Goal: Information Seeking & Learning: Learn about a topic

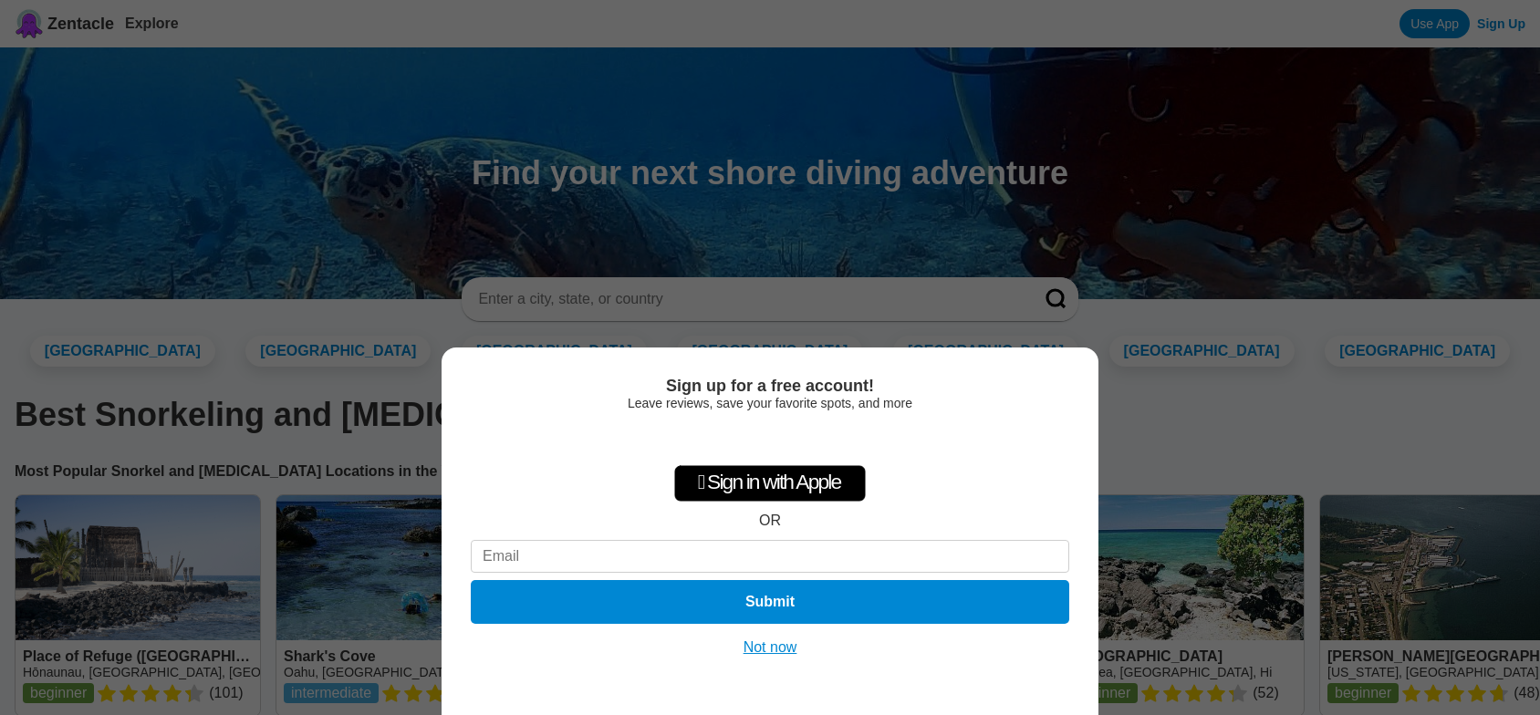
click at [773, 641] on button "Not now" at bounding box center [770, 647] width 65 height 18
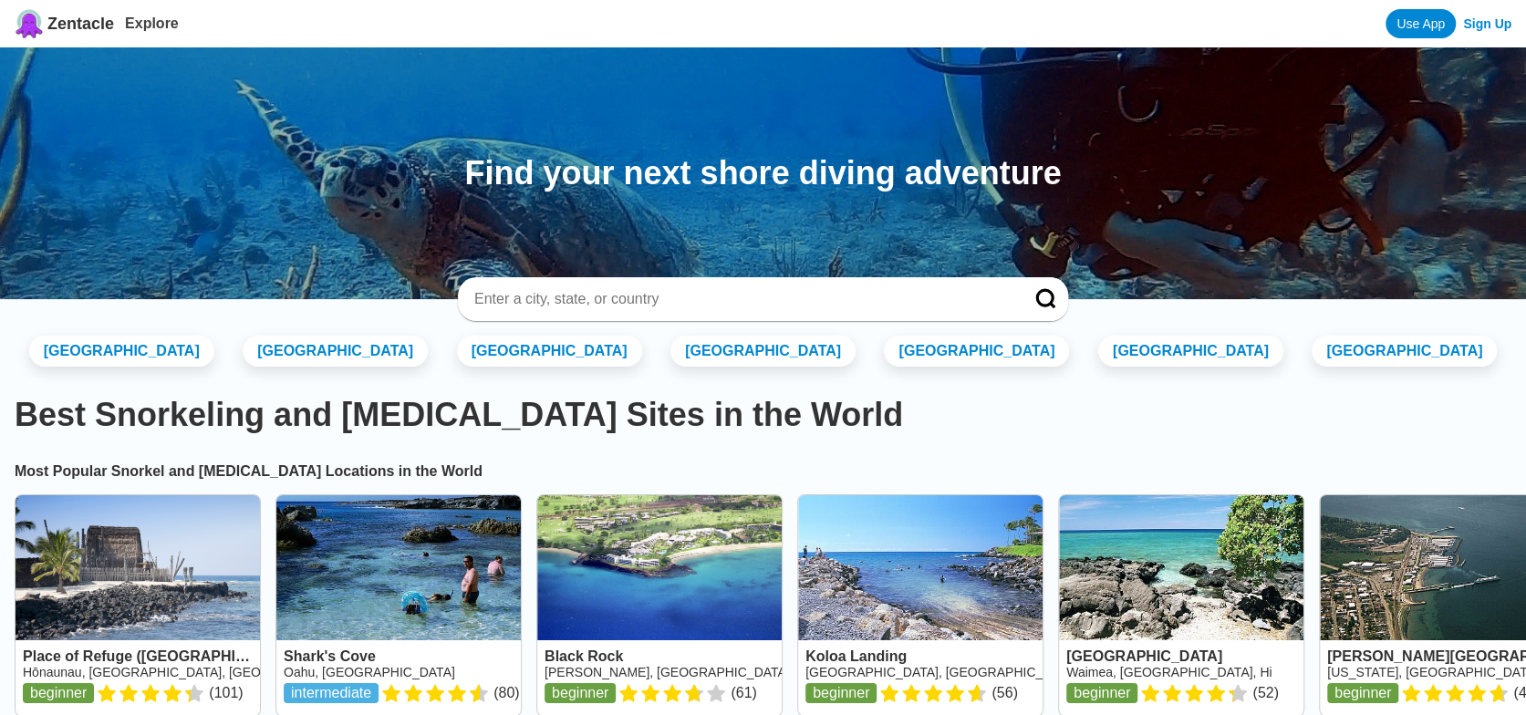
click at [642, 306] on input at bounding box center [740, 299] width 537 height 18
type input "Bonaire"
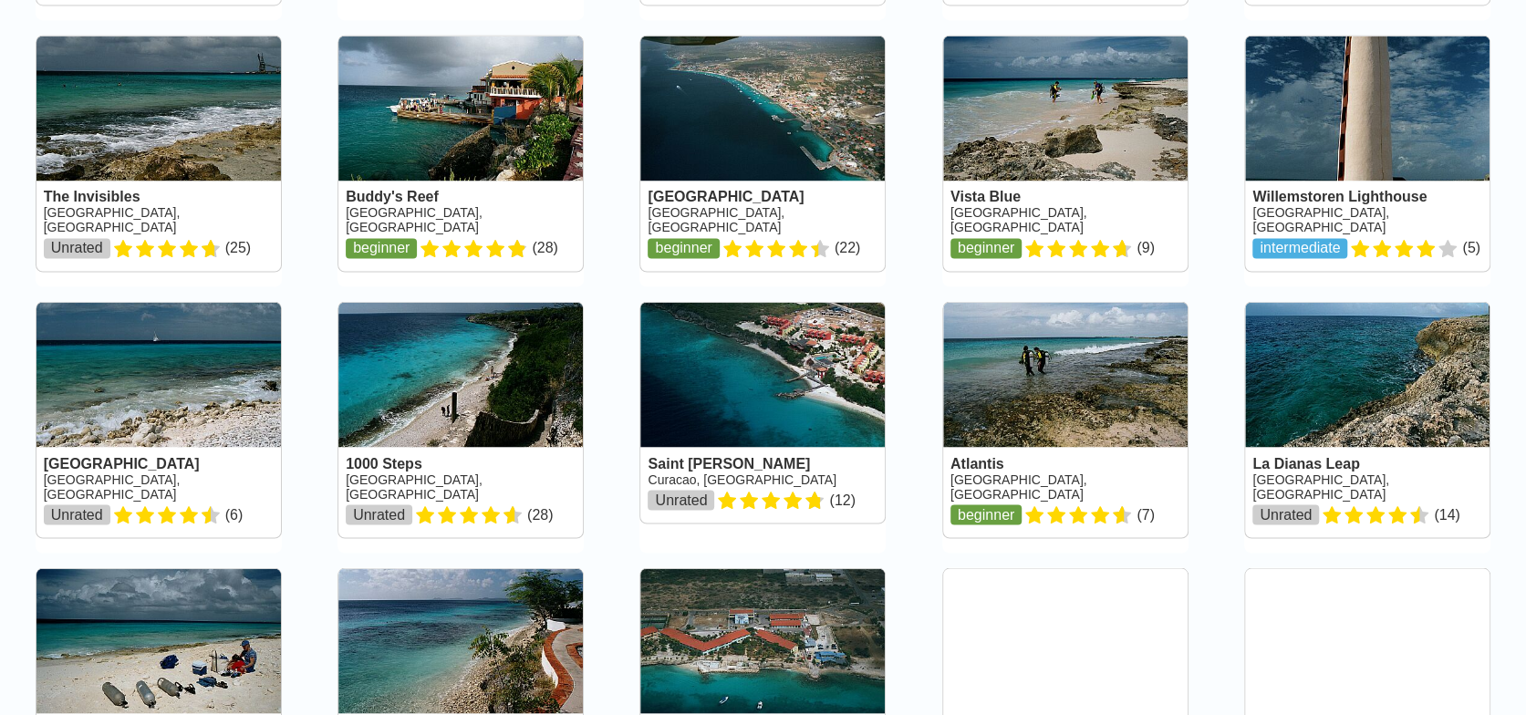
scroll to position [2007, 0]
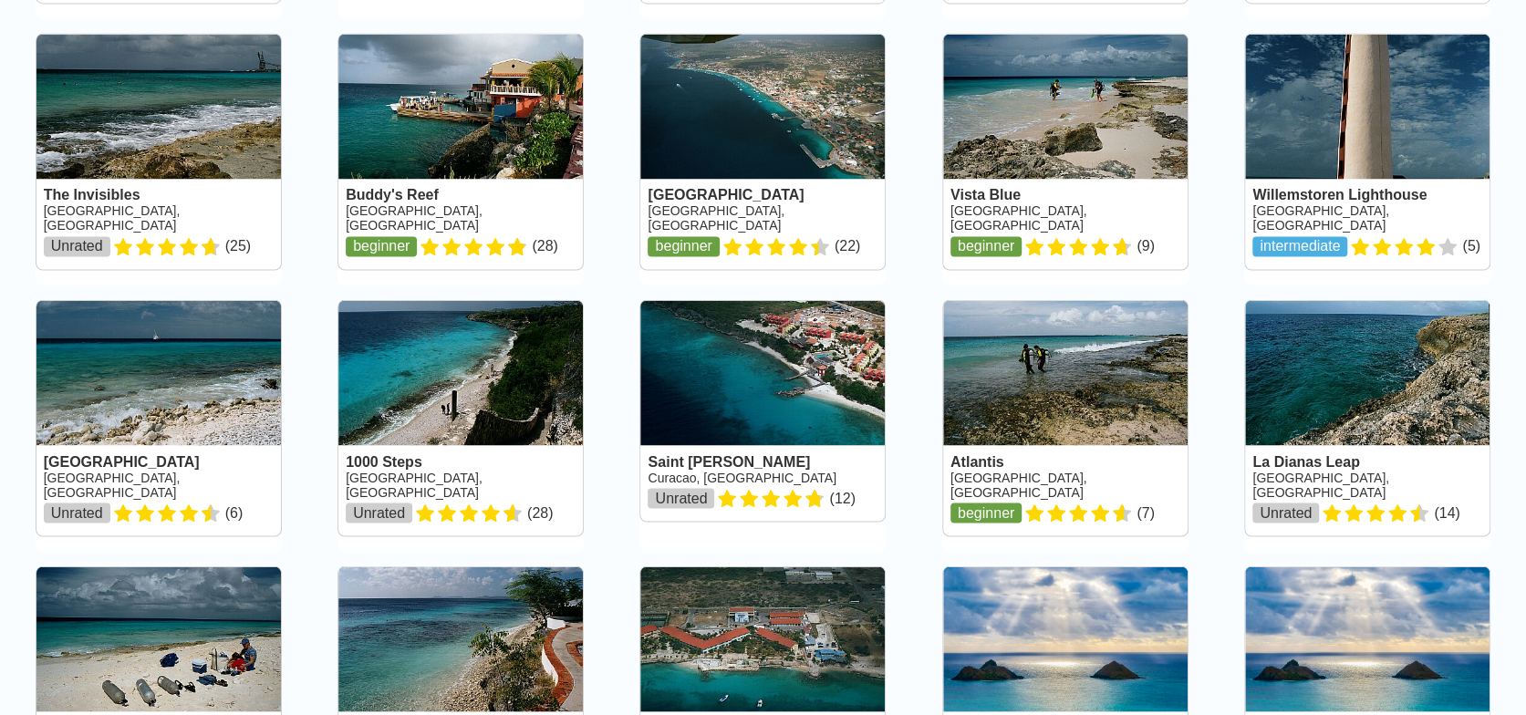
click at [483, 300] on link at bounding box center [460, 417] width 244 height 235
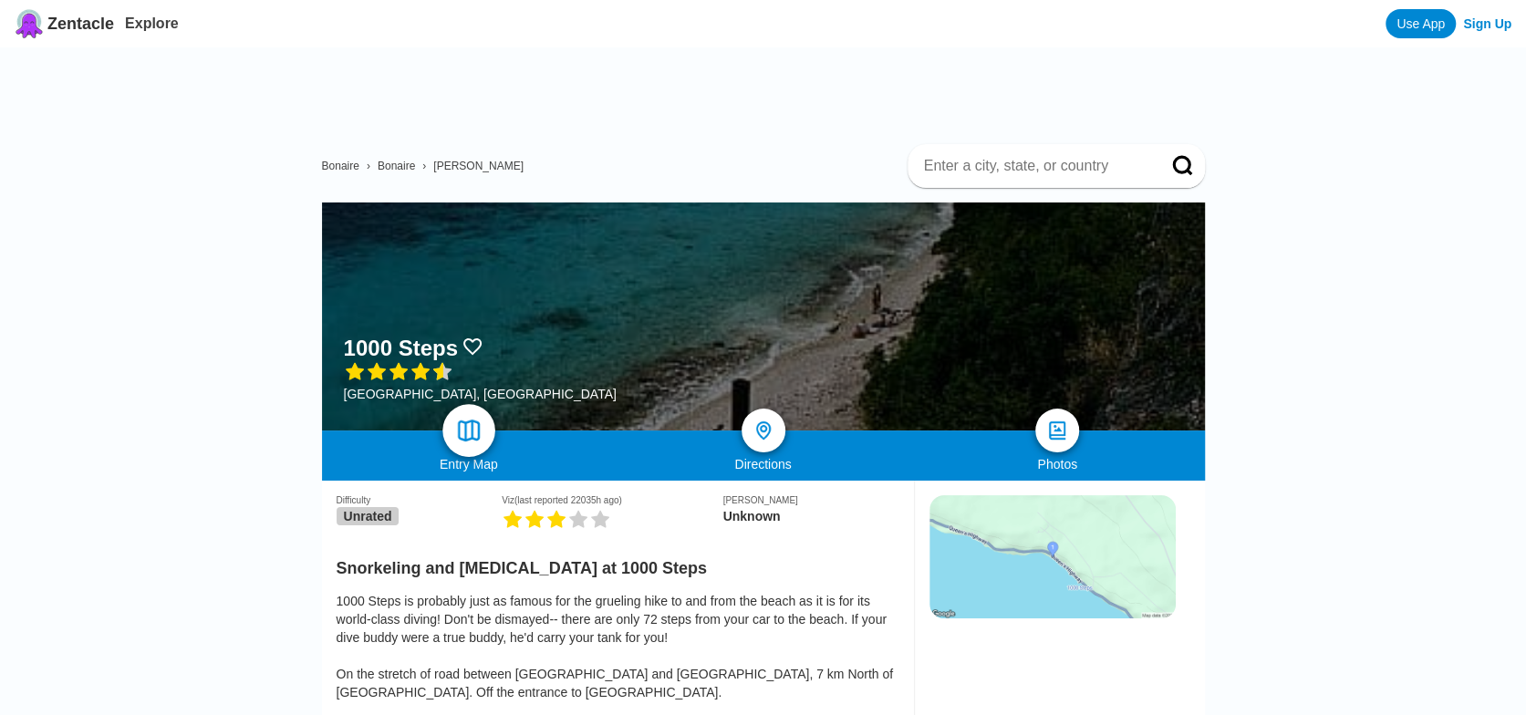
click at [471, 434] on img at bounding box center [468, 431] width 26 height 26
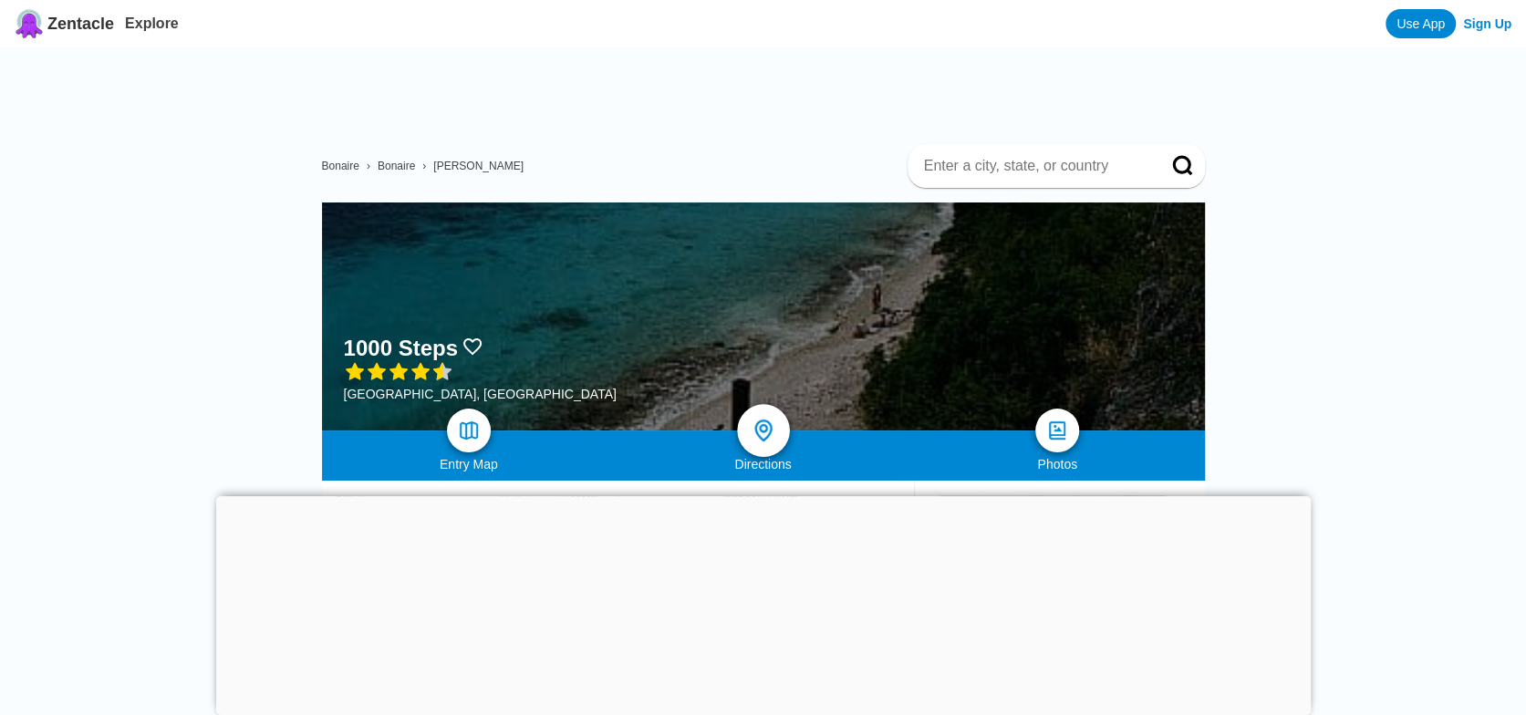
click at [763, 433] on img at bounding box center [763, 431] width 26 height 26
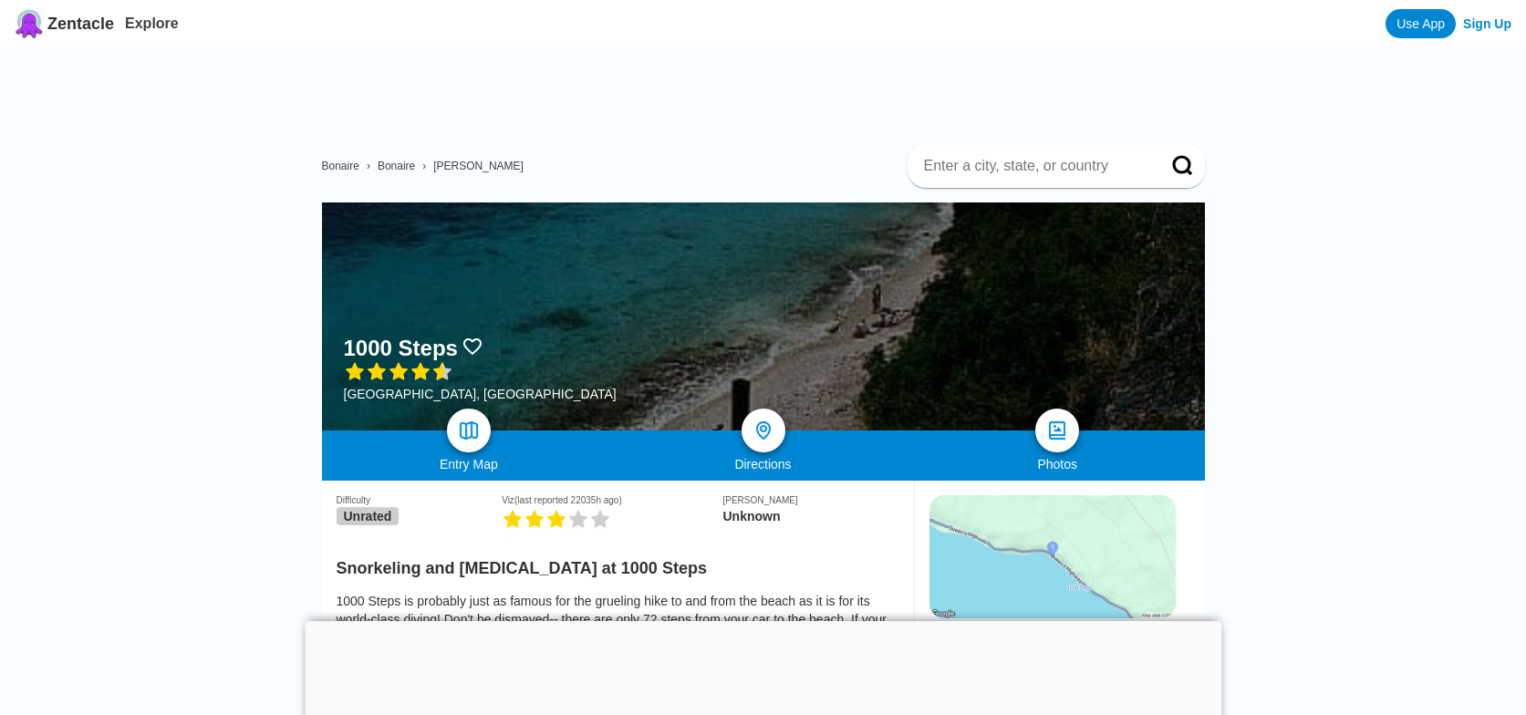
click at [1058, 422] on img at bounding box center [1057, 431] width 22 height 22
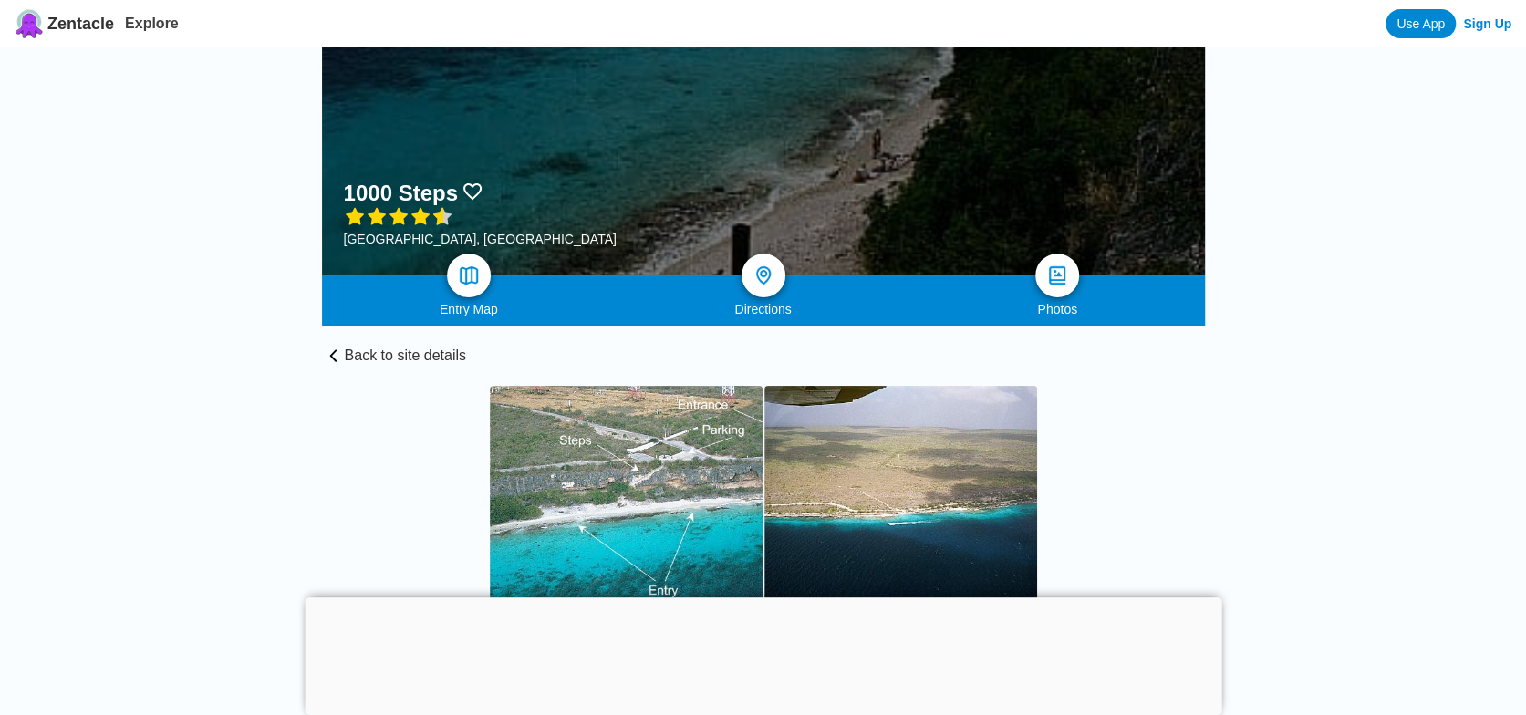
click at [345, 353] on link "Back to site details" at bounding box center [763, 345] width 883 height 38
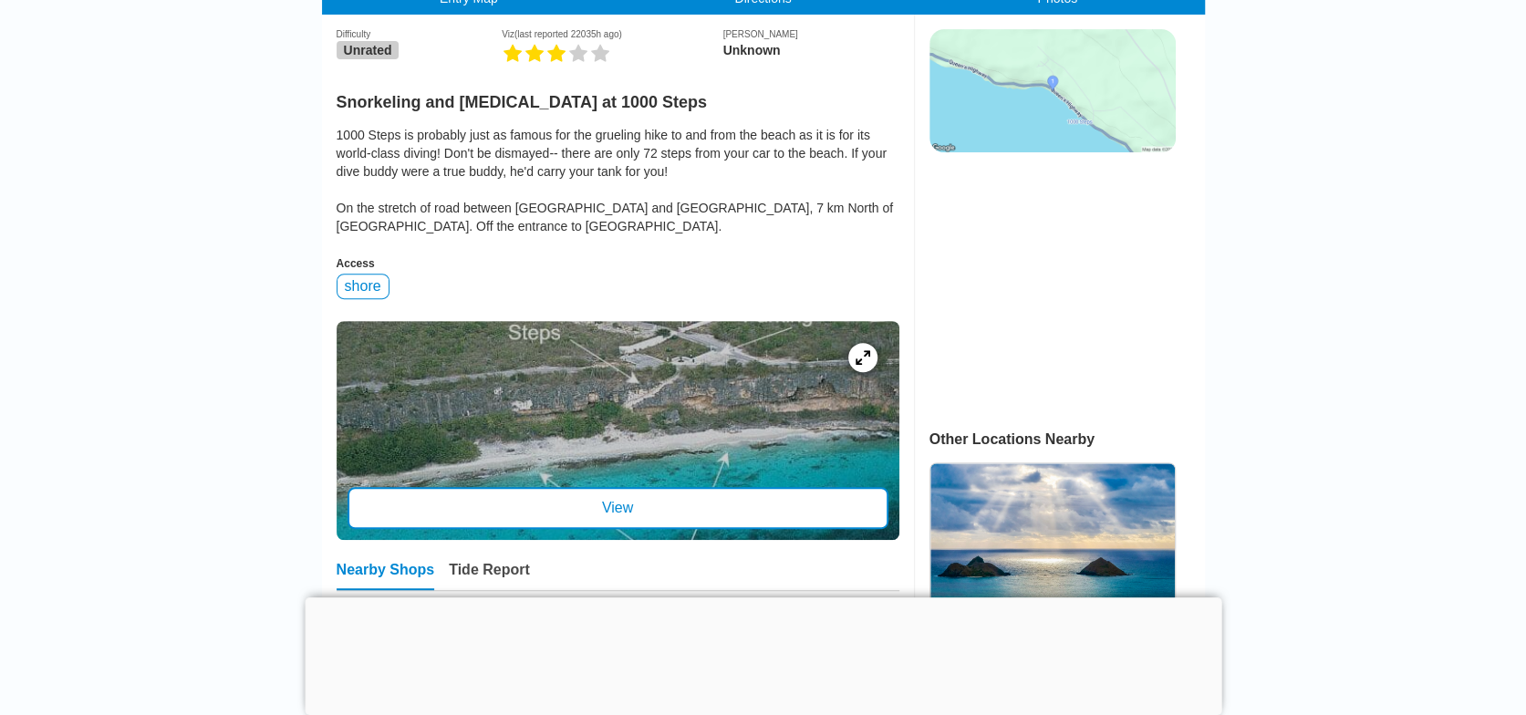
scroll to position [547, 0]
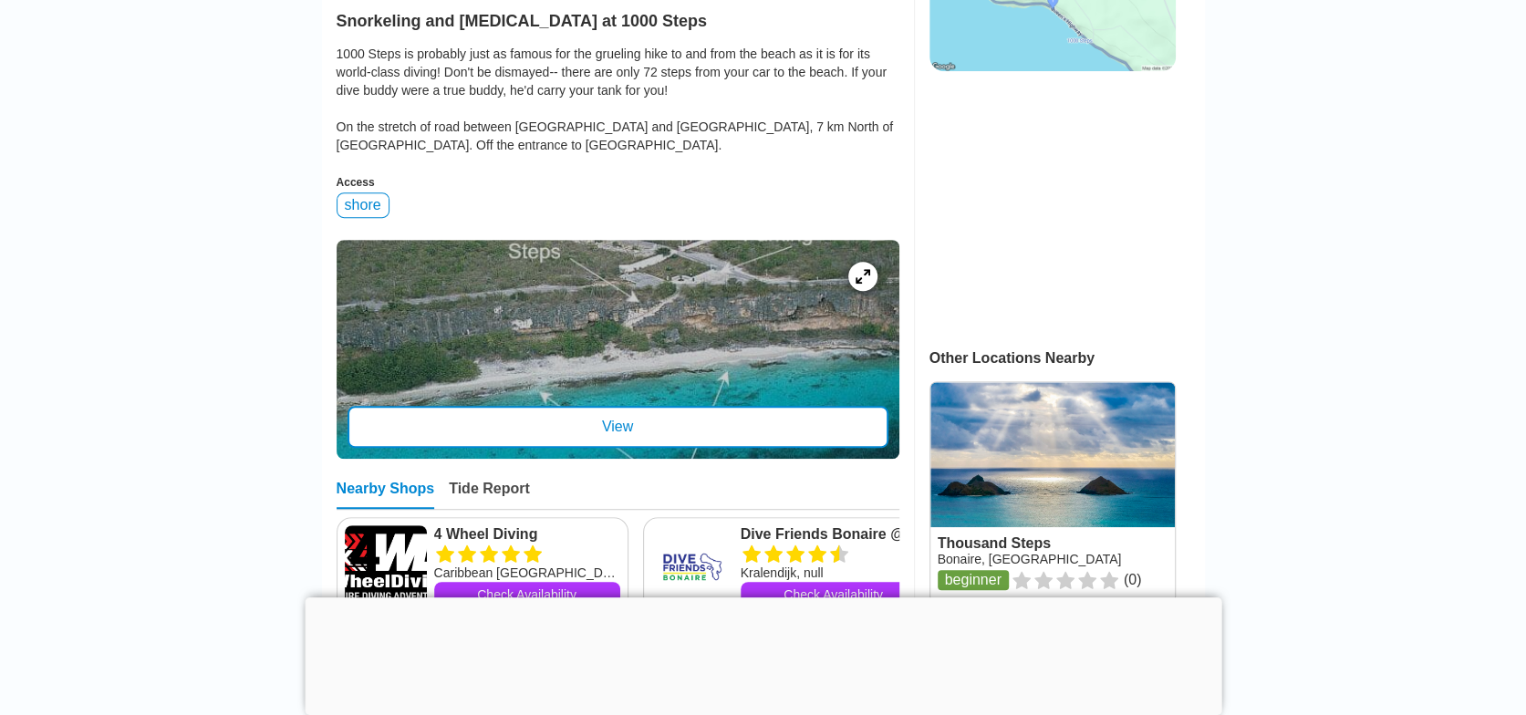
click at [606, 435] on div "View" at bounding box center [618, 427] width 541 height 42
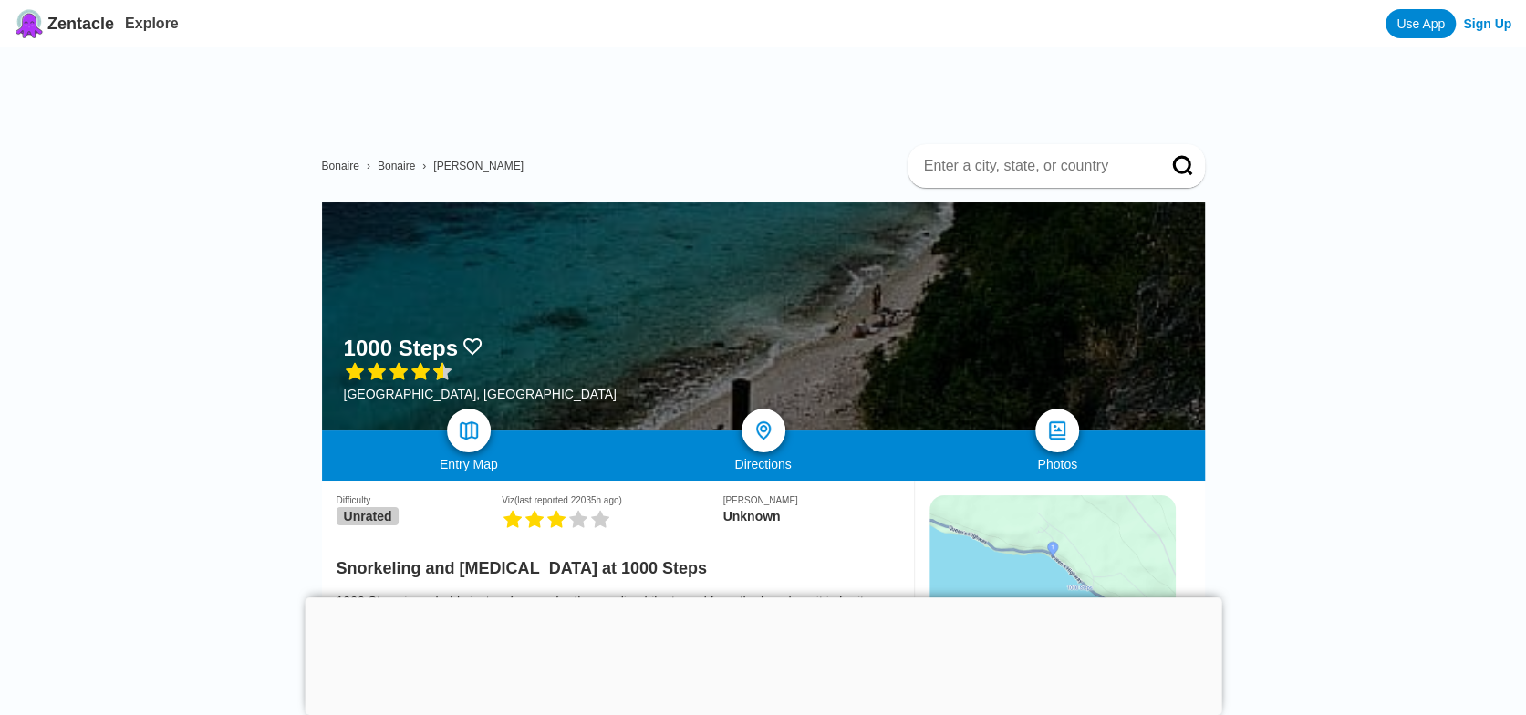
click at [394, 167] on span "Bonaire" at bounding box center [396, 166] width 37 height 13
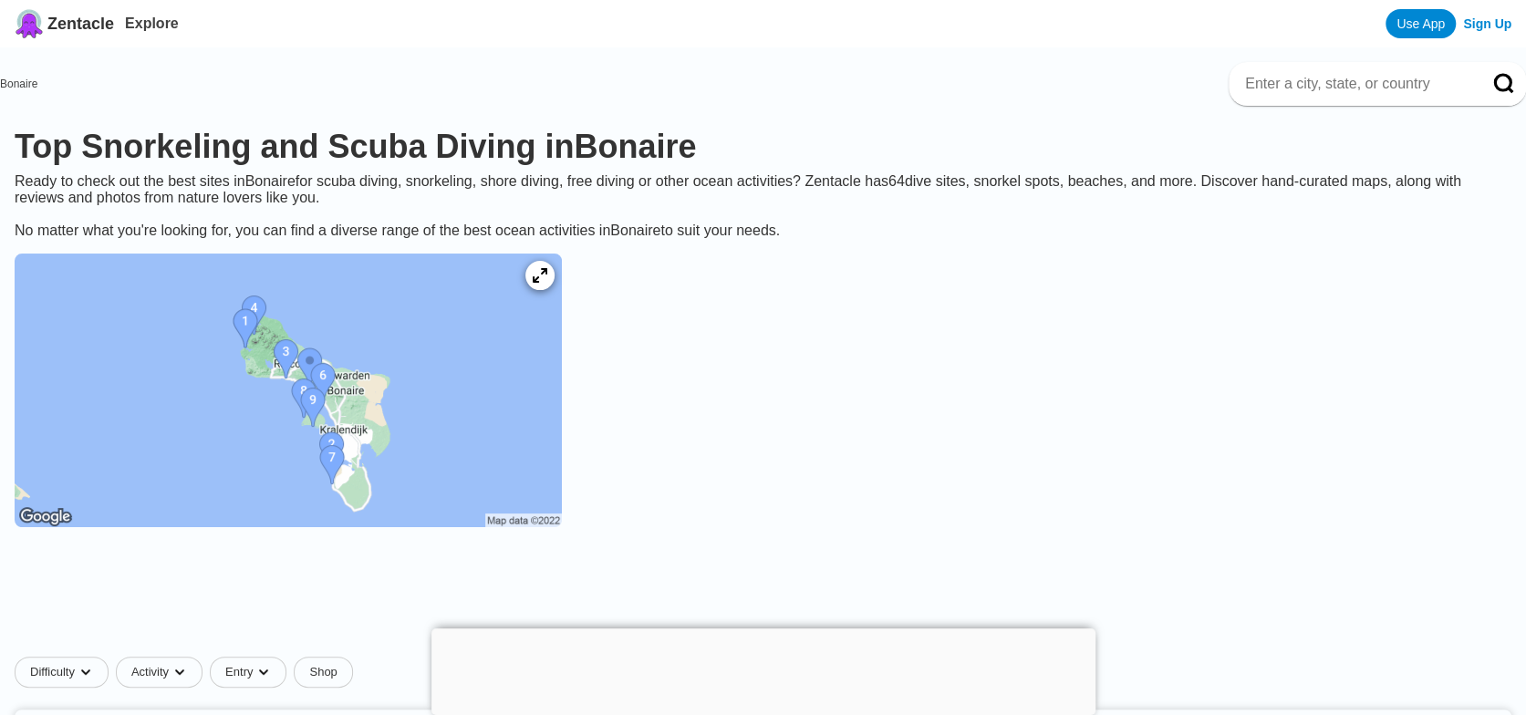
click at [141, 415] on img at bounding box center [288, 391] width 547 height 274
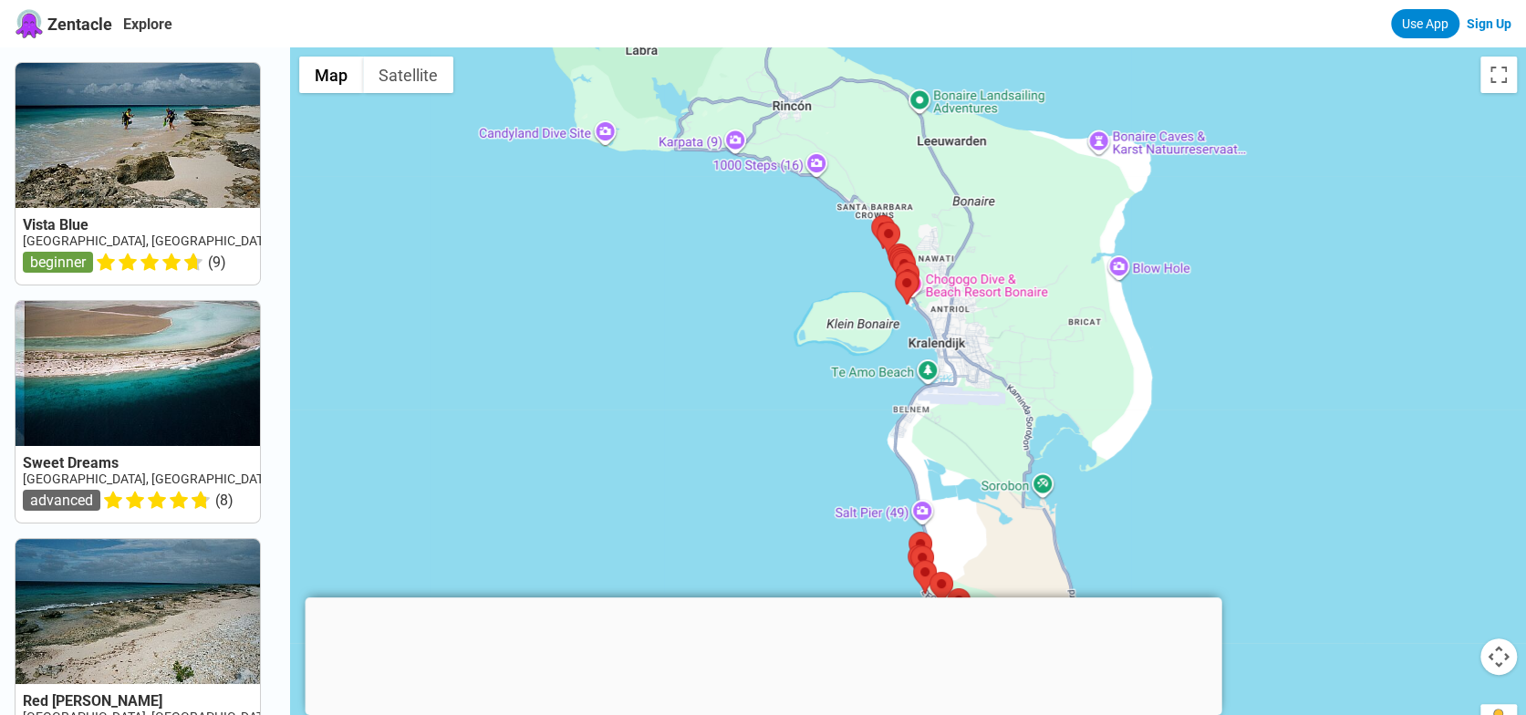
drag, startPoint x: 702, startPoint y: 195, endPoint x: 716, endPoint y: 495, distance: 300.4
click at [716, 495] on div at bounding box center [908, 404] width 1236 height 715
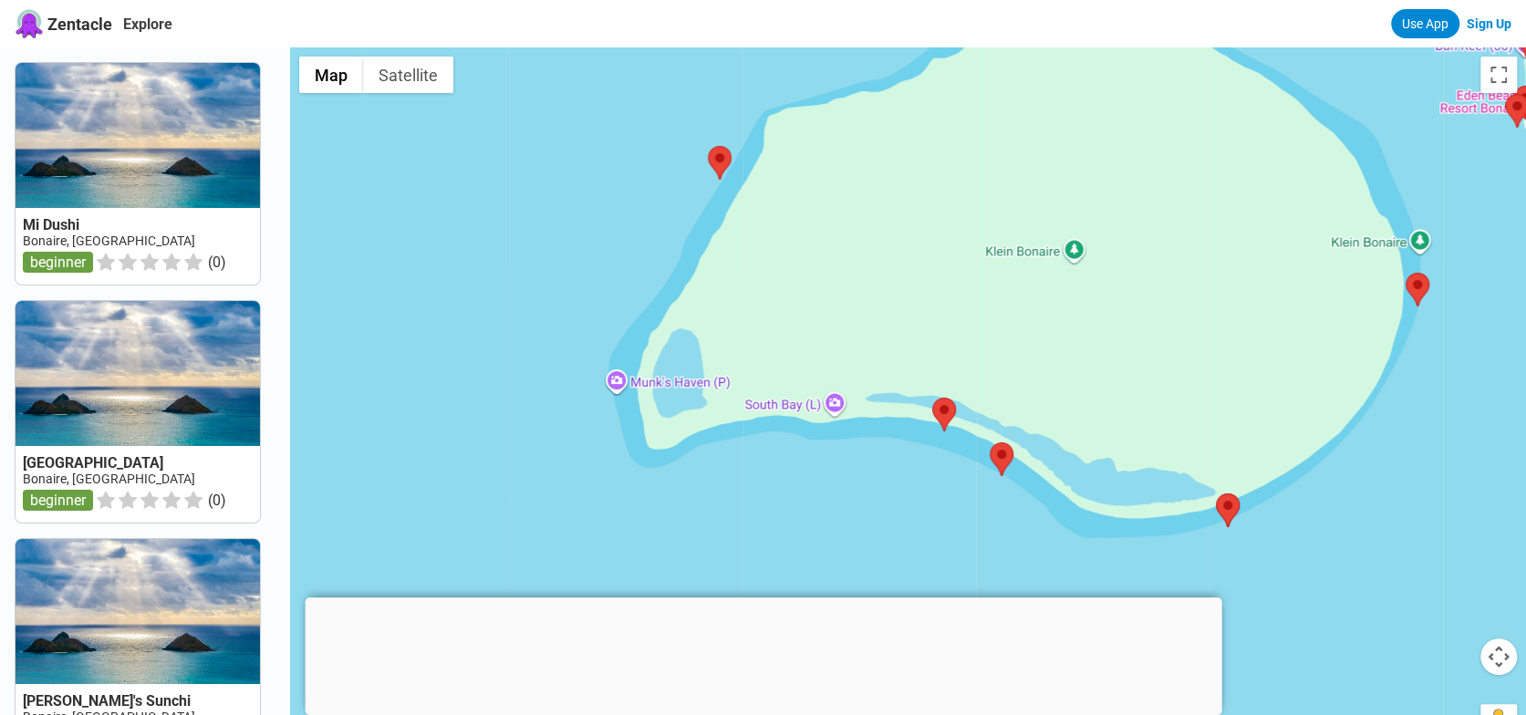
drag, startPoint x: 1115, startPoint y: 206, endPoint x: 207, endPoint y: 187, distance: 907.8
click at [207, 187] on div "Mi Dushi Bonaire, Bonnaire North beginner ( 0 ) [GEOGRAPHIC_DATA], [GEOGRAPHIC_…" at bounding box center [763, 404] width 1526 height 715
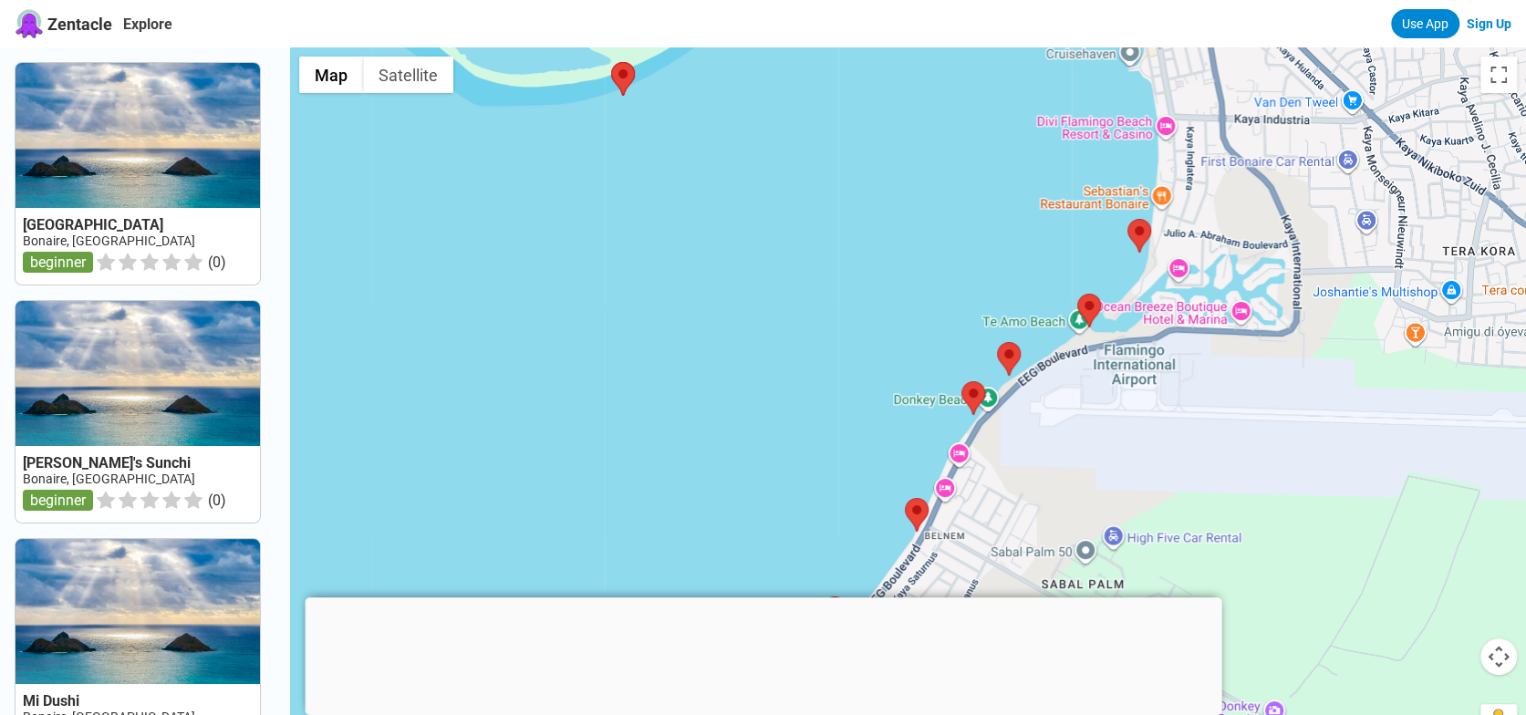
drag, startPoint x: 1095, startPoint y: 558, endPoint x: 514, endPoint y: 134, distance: 718.6
click at [514, 134] on div at bounding box center [908, 404] width 1236 height 715
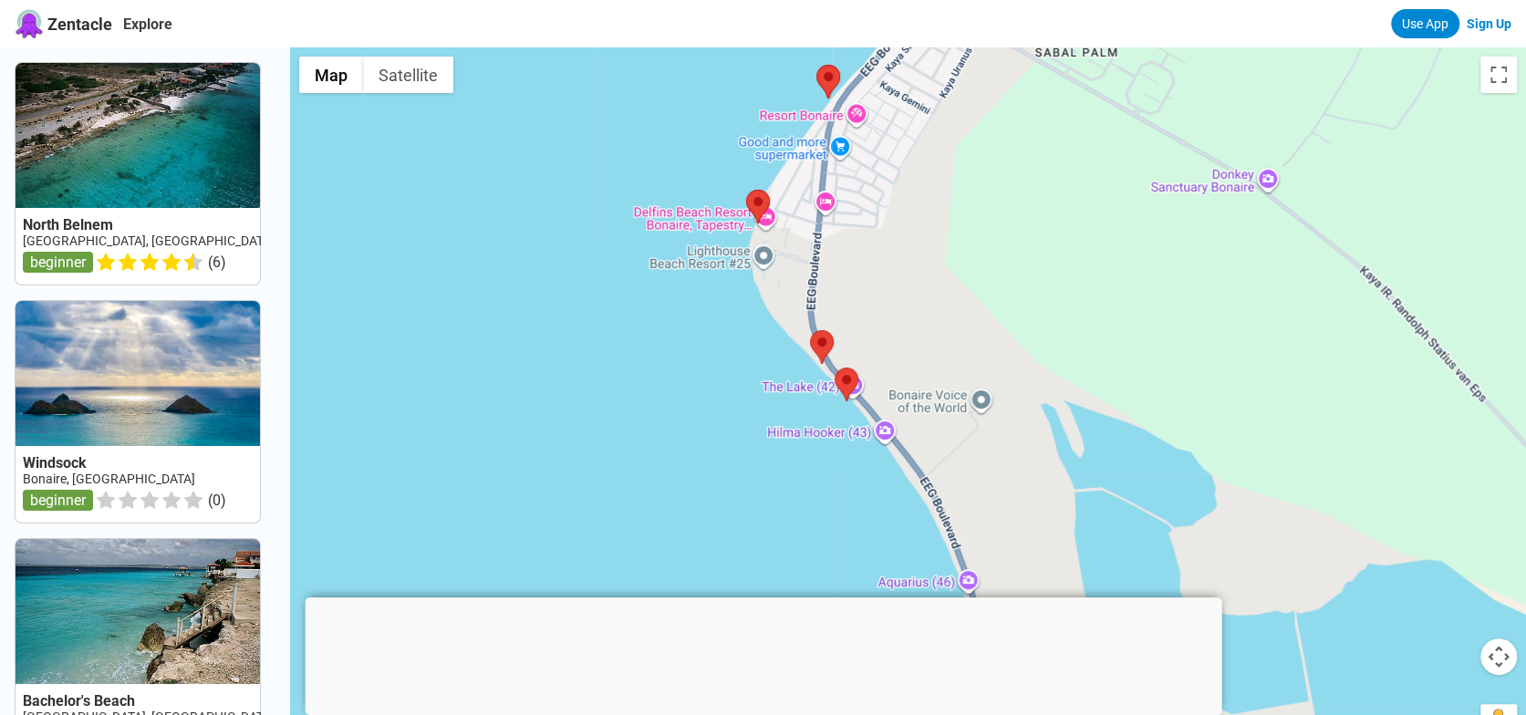
drag, startPoint x: 711, startPoint y: 421, endPoint x: 705, endPoint y: -110, distance: 531.8
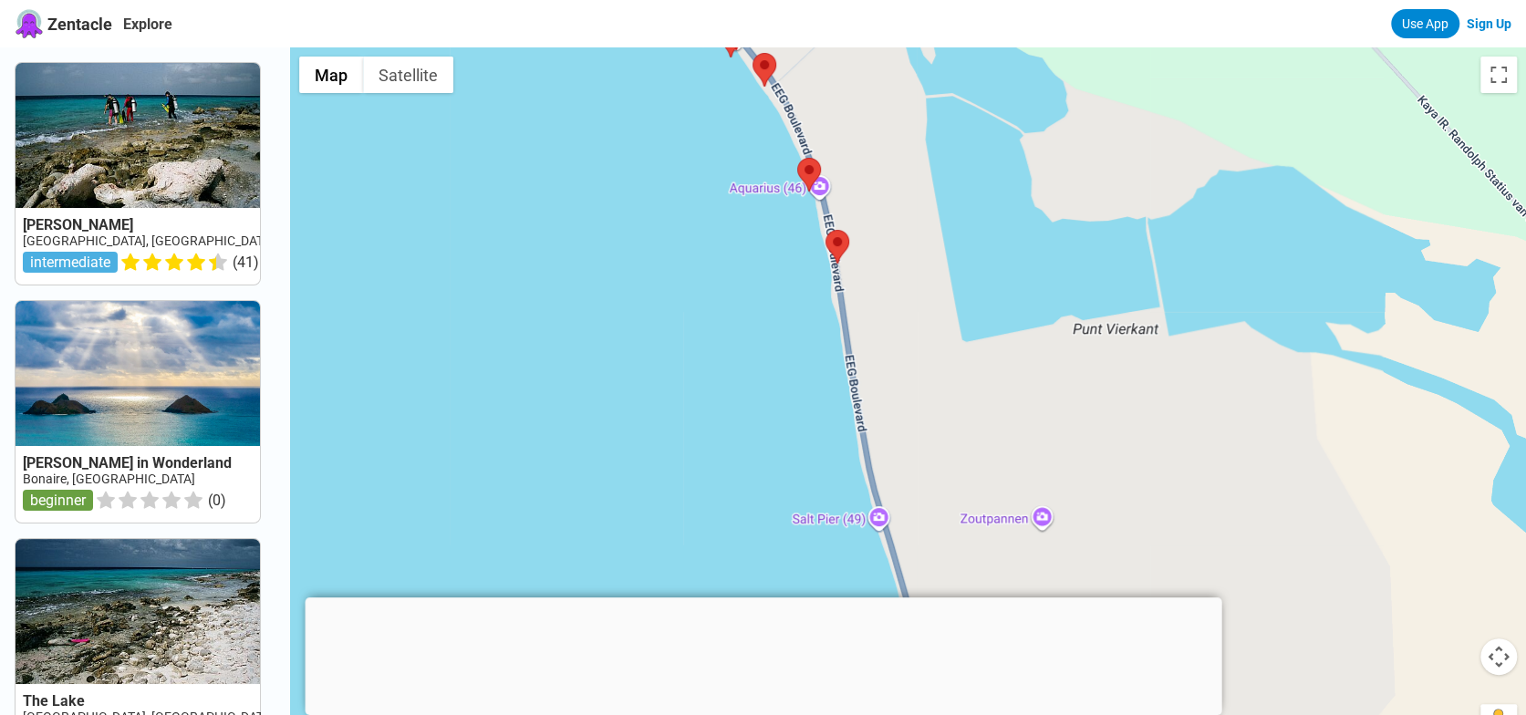
drag, startPoint x: 748, startPoint y: 535, endPoint x: 603, endPoint y: 140, distance: 421.6
click at [603, 140] on div at bounding box center [908, 404] width 1236 height 715
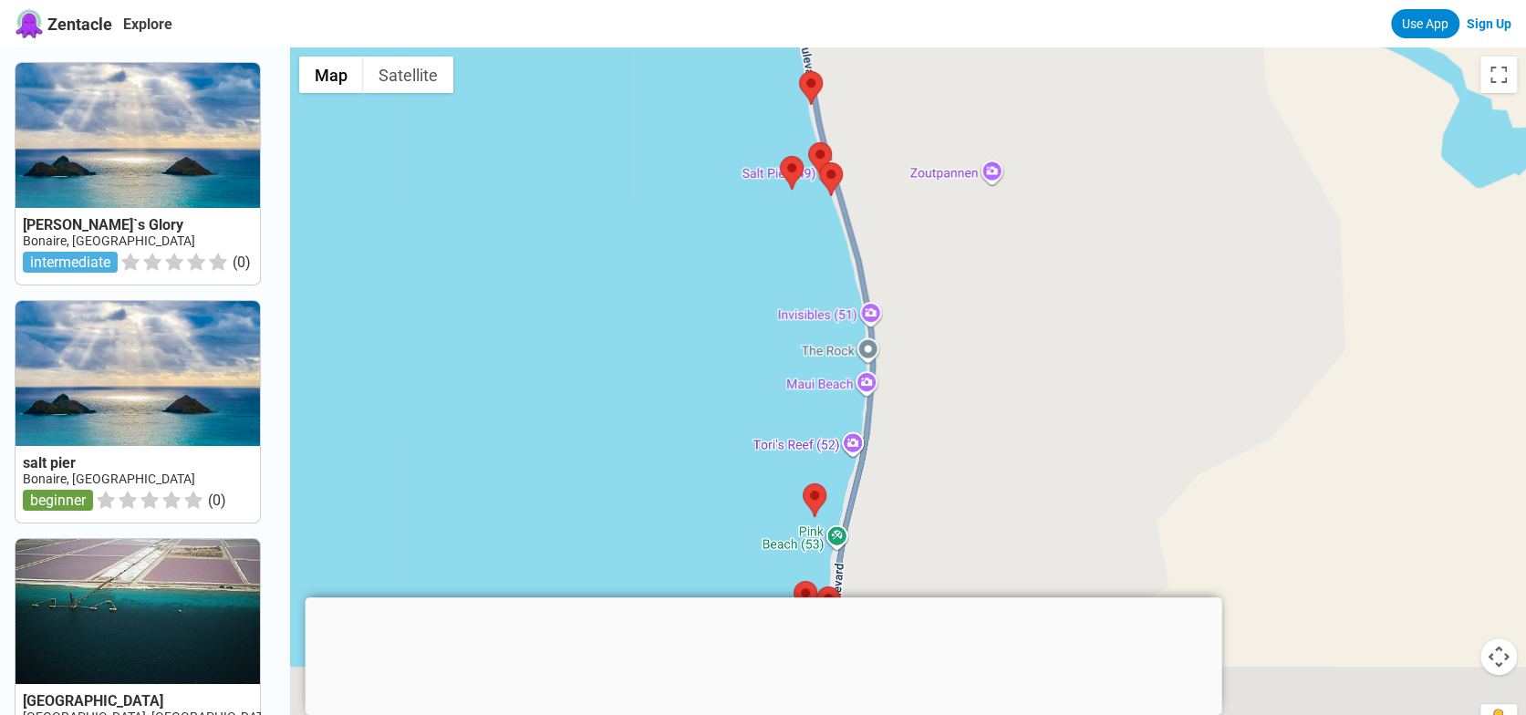
drag, startPoint x: 649, startPoint y: 488, endPoint x: 597, endPoint y: 124, distance: 367.5
click at [597, 124] on div at bounding box center [908, 404] width 1236 height 715
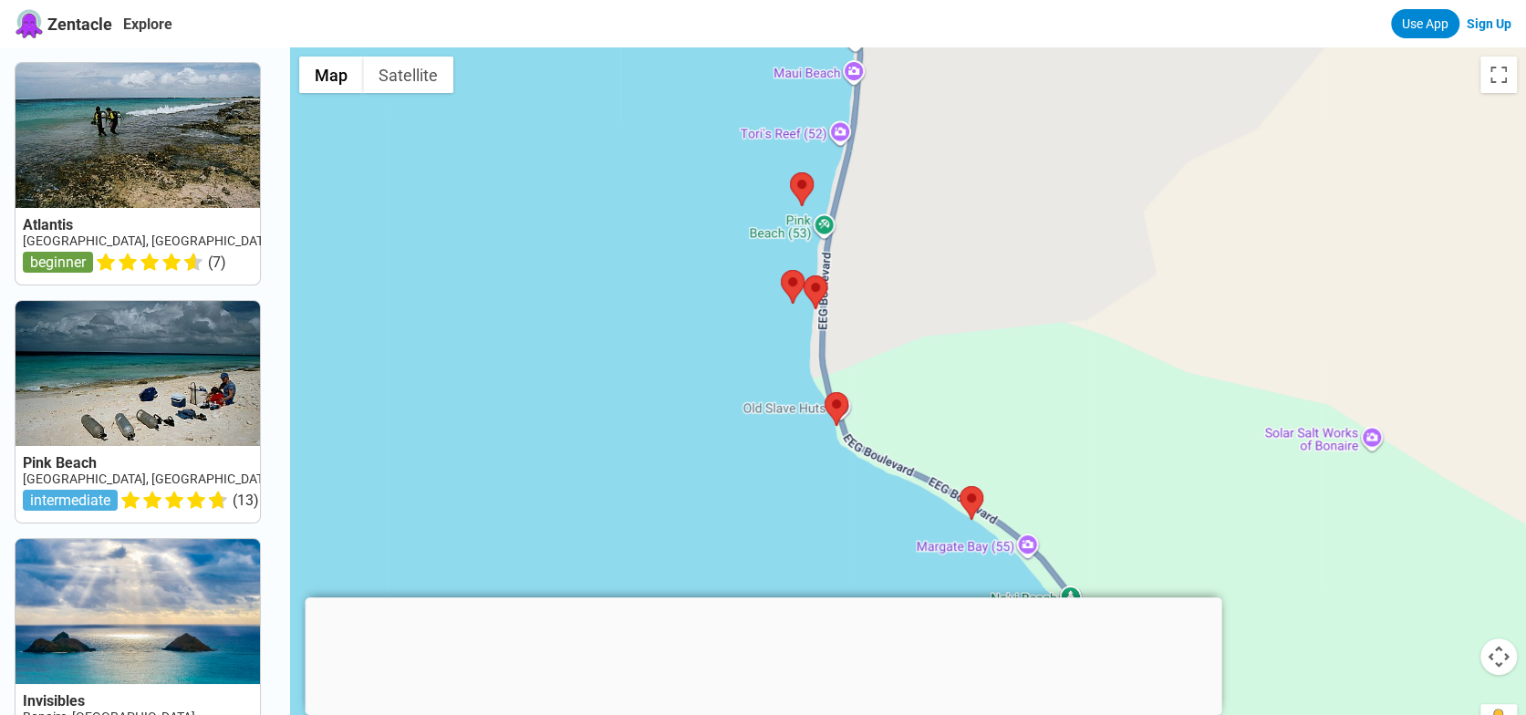
drag, startPoint x: 607, startPoint y: 388, endPoint x: 595, endPoint y: 103, distance: 284.8
click at [595, 103] on div at bounding box center [908, 404] width 1236 height 715
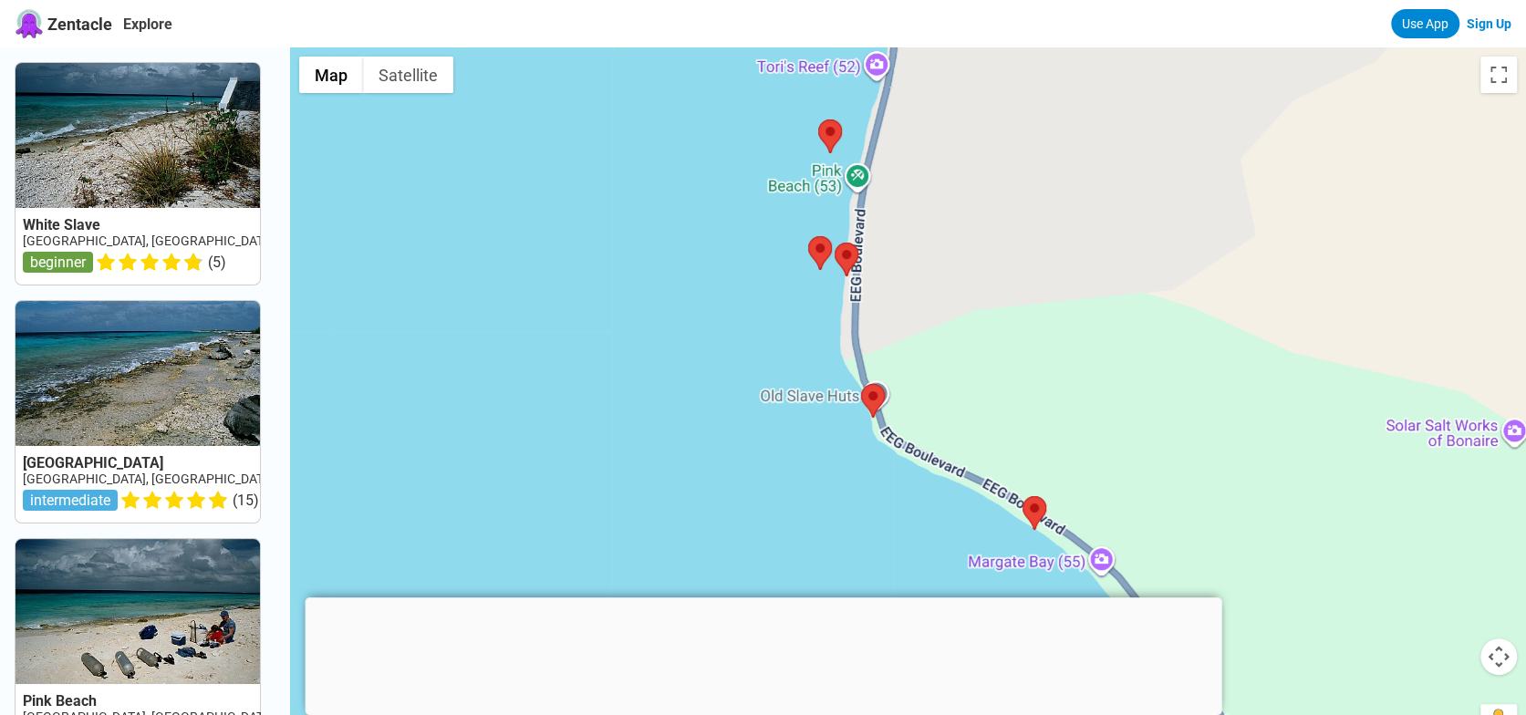
drag, startPoint x: 629, startPoint y: 335, endPoint x: 623, endPoint y: 311, distance: 24.6
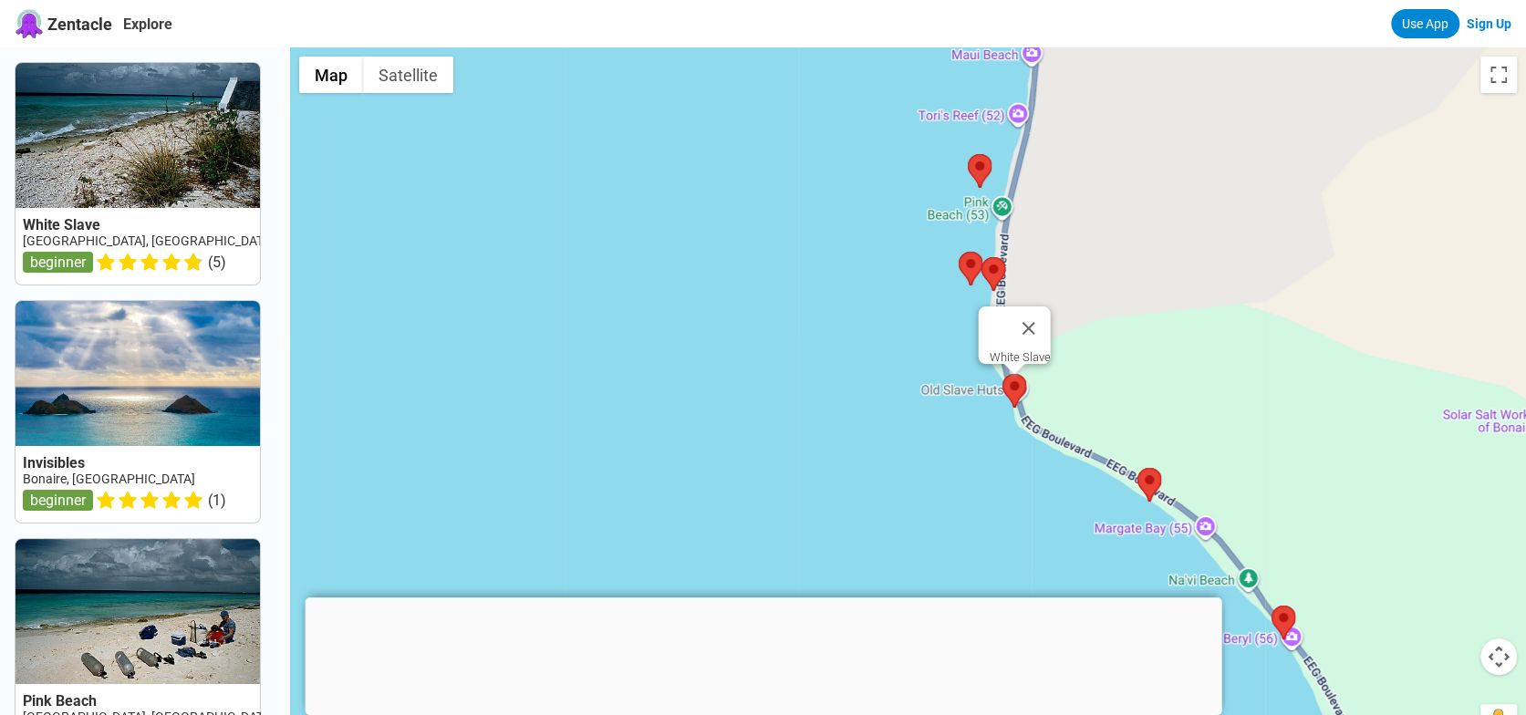
click at [1002, 374] on area at bounding box center [1002, 374] width 0 height 0
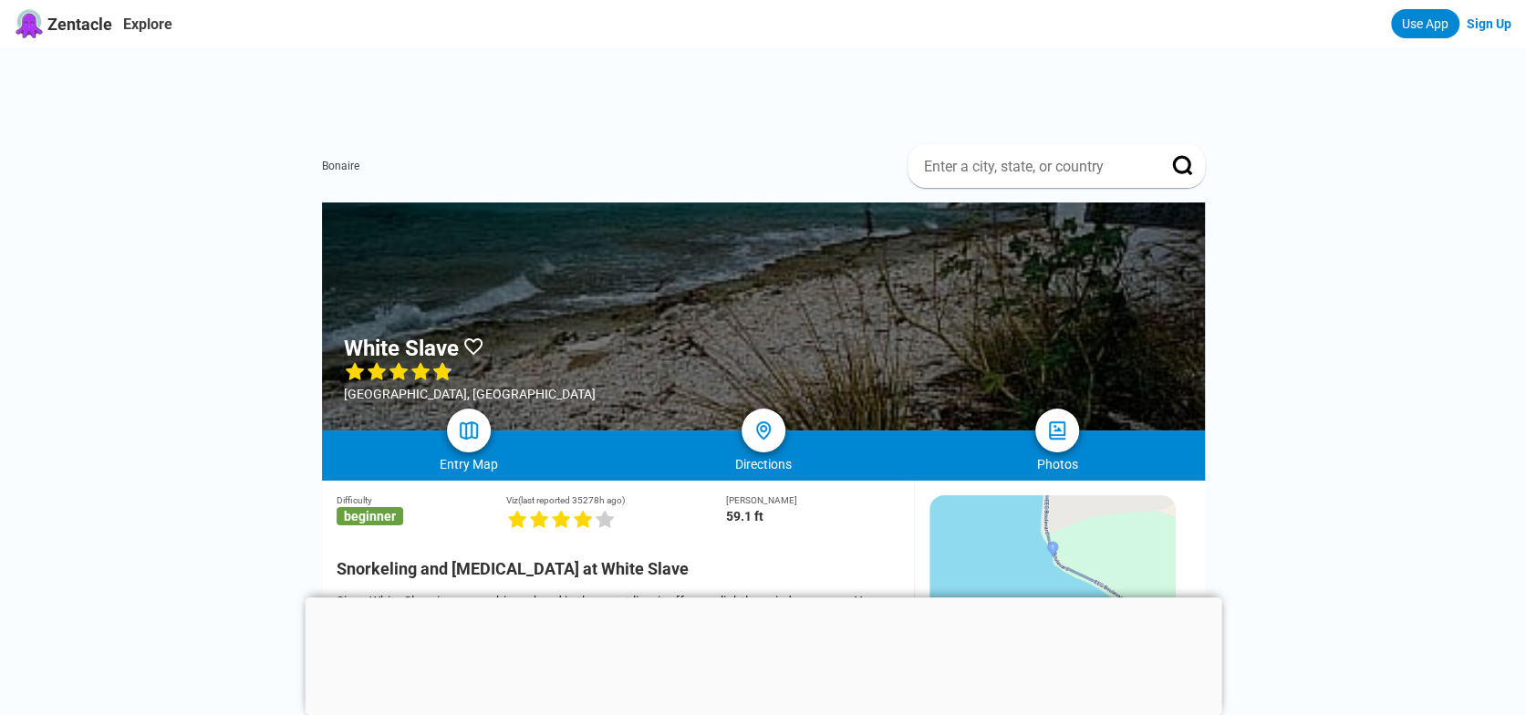
click at [71, 28] on span "Zentacle" at bounding box center [79, 24] width 65 height 19
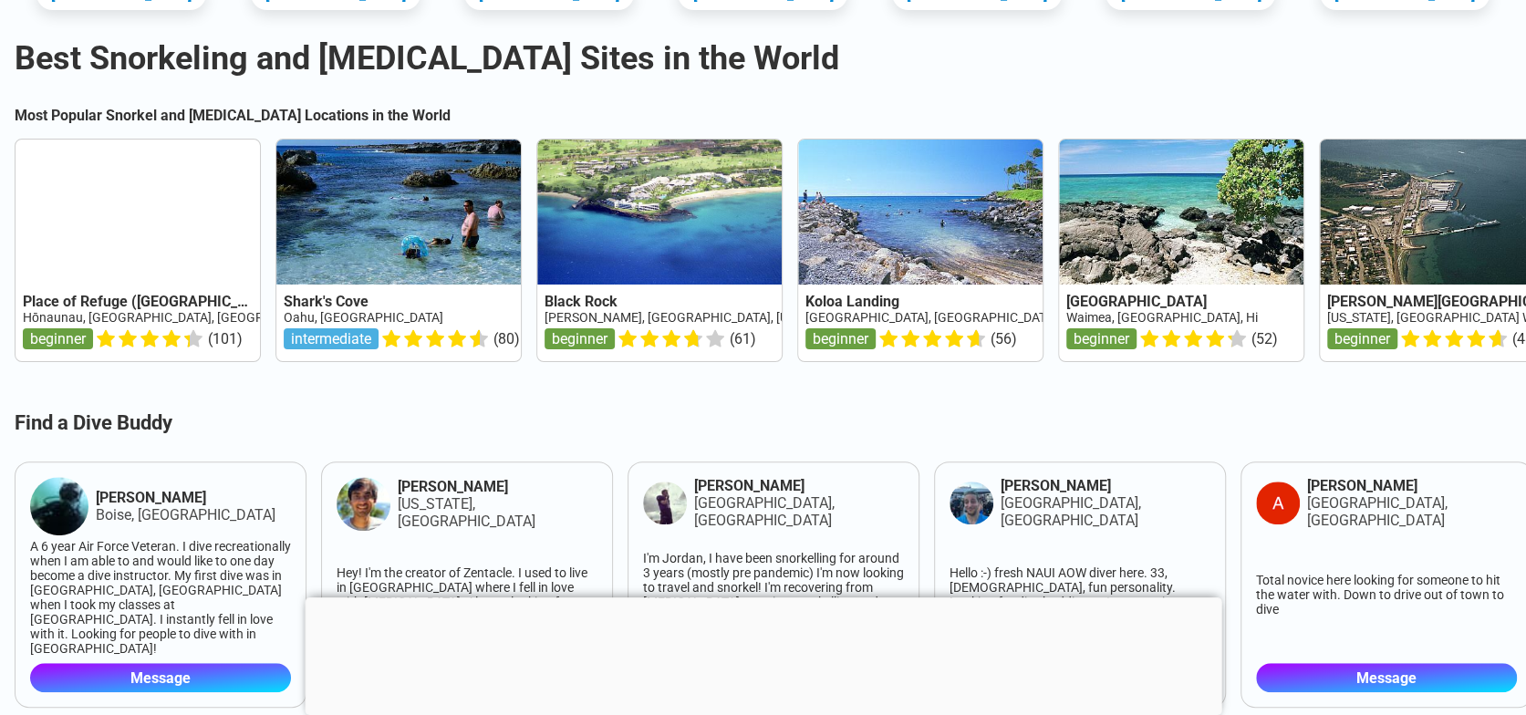
scroll to position [365, 0]
